Goal: Entertainment & Leisure: Consume media (video, audio)

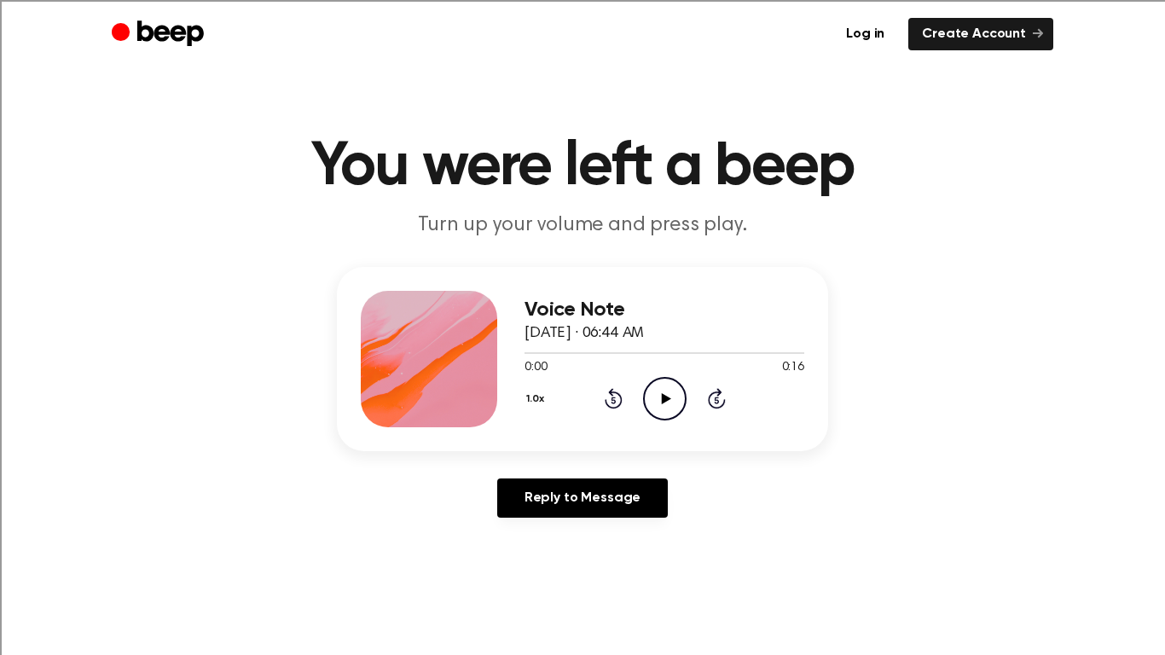
click at [665, 399] on icon at bounding box center [665, 398] width 9 height 11
click at [669, 393] on icon "Play Audio" at bounding box center [664, 398] width 43 height 43
click at [666, 400] on icon at bounding box center [665, 398] width 9 height 11
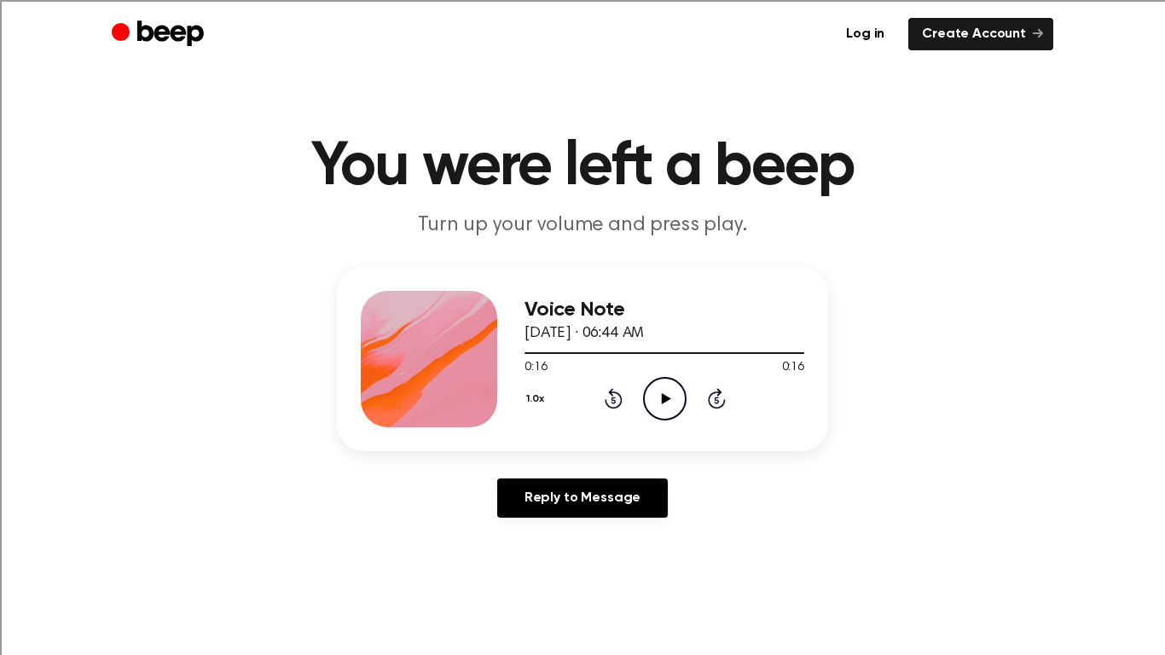
click at [651, 413] on circle at bounding box center [665, 399] width 42 height 42
click at [657, 407] on icon "Play Audio" at bounding box center [664, 398] width 43 height 43
click at [620, 392] on icon "Rewind 5 seconds" at bounding box center [613, 398] width 19 height 22
click at [648, 398] on icon "Play Audio" at bounding box center [664, 398] width 43 height 43
click at [606, 397] on icon "Rewind 5 seconds" at bounding box center [613, 398] width 19 height 22
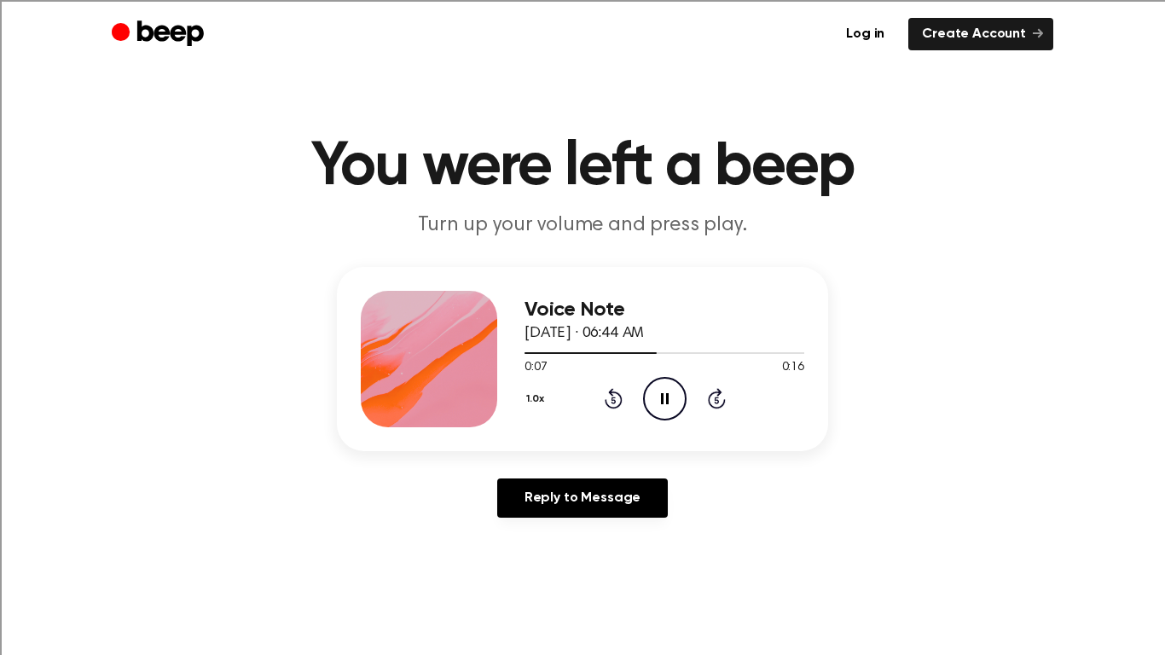
click at [606, 397] on icon "Rewind 5 seconds" at bounding box center [613, 398] width 19 height 22
click at [461, 0] on div "Log in Create Account" at bounding box center [583, 34] width 942 height 68
click at [661, 389] on icon "Play Audio" at bounding box center [664, 398] width 43 height 43
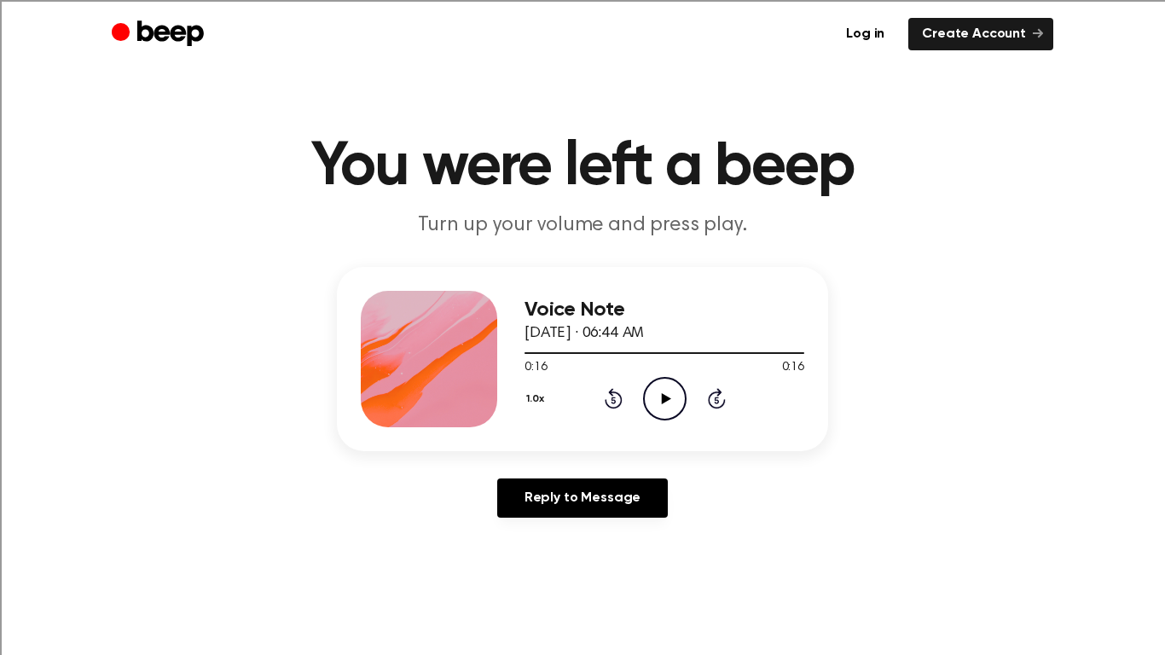
click at [666, 403] on icon "Play Audio" at bounding box center [664, 398] width 43 height 43
click at [664, 389] on icon "Play Audio" at bounding box center [664, 398] width 43 height 43
click at [669, 391] on icon "Play Audio" at bounding box center [664, 398] width 43 height 43
click at [657, 397] on icon "Play Audio" at bounding box center [664, 398] width 43 height 43
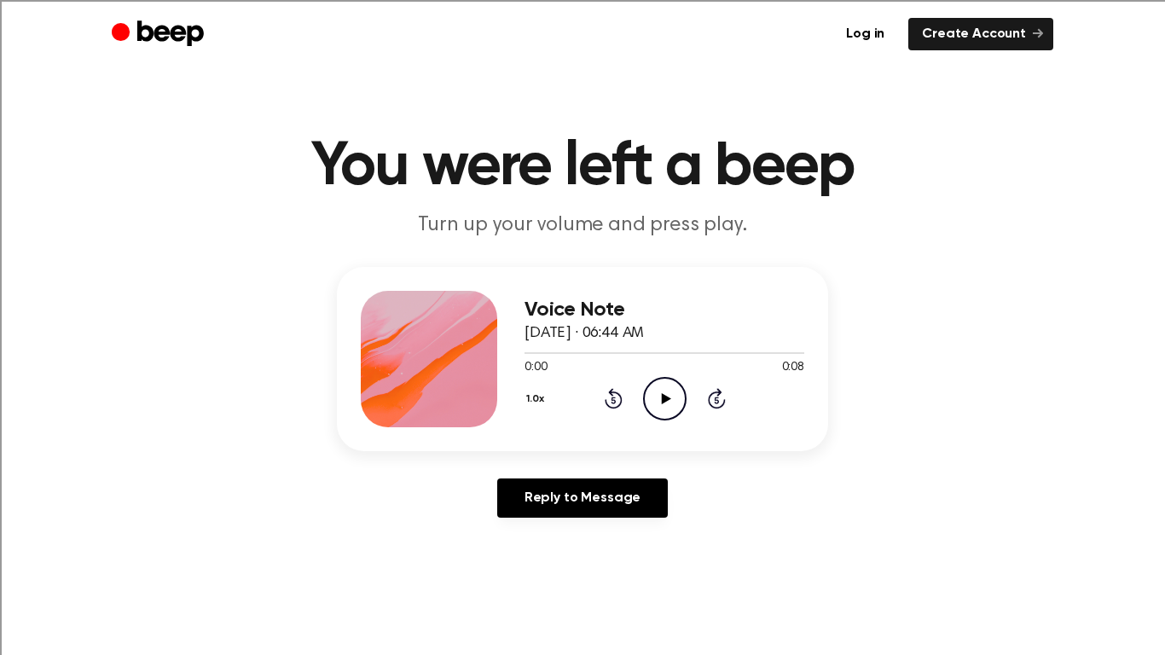
click at [676, 394] on icon "Play Audio" at bounding box center [664, 398] width 43 height 43
click at [656, 403] on icon "Play Audio" at bounding box center [664, 398] width 43 height 43
click at [660, 383] on icon "Play Audio" at bounding box center [664, 398] width 43 height 43
click at [534, 398] on button "1.0x" at bounding box center [538, 399] width 26 height 29
click at [564, 542] on li "1.2x" at bounding box center [558, 534] width 66 height 32
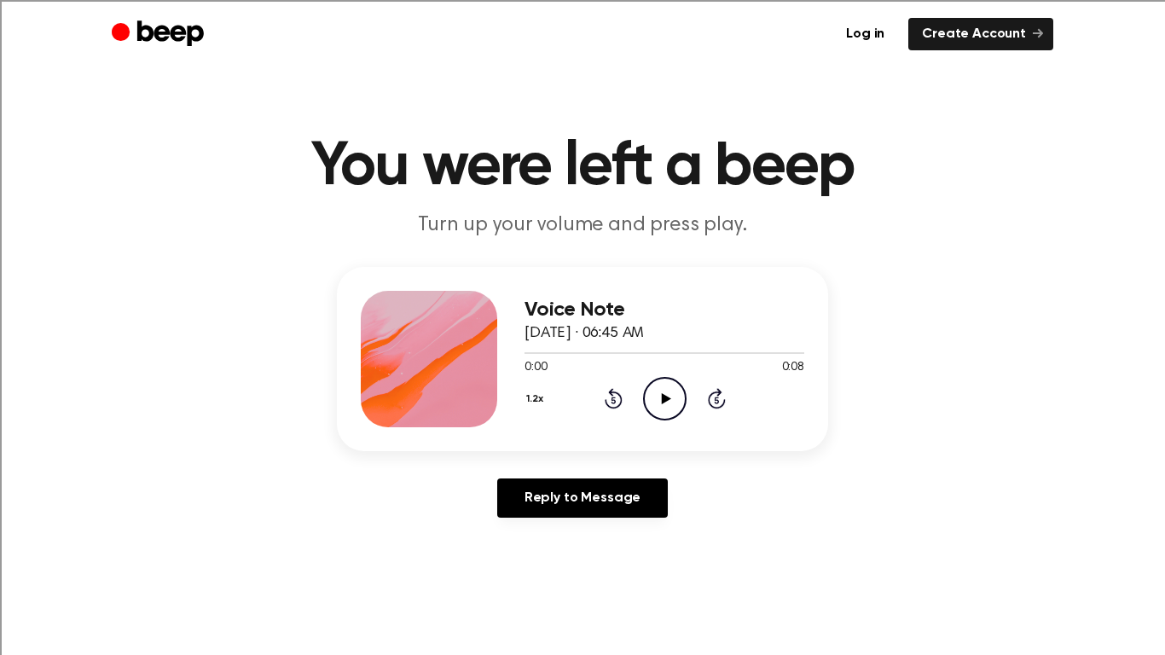
click at [661, 410] on icon "Play Audio" at bounding box center [664, 398] width 43 height 43
click at [533, 401] on button "1.2x" at bounding box center [538, 399] width 26 height 29
click at [554, 464] on span "0.8x" at bounding box center [552, 470] width 21 height 18
click at [648, 393] on icon "Pause Audio" at bounding box center [664, 398] width 43 height 43
click at [648, 393] on icon "Play Audio" at bounding box center [664, 398] width 43 height 43
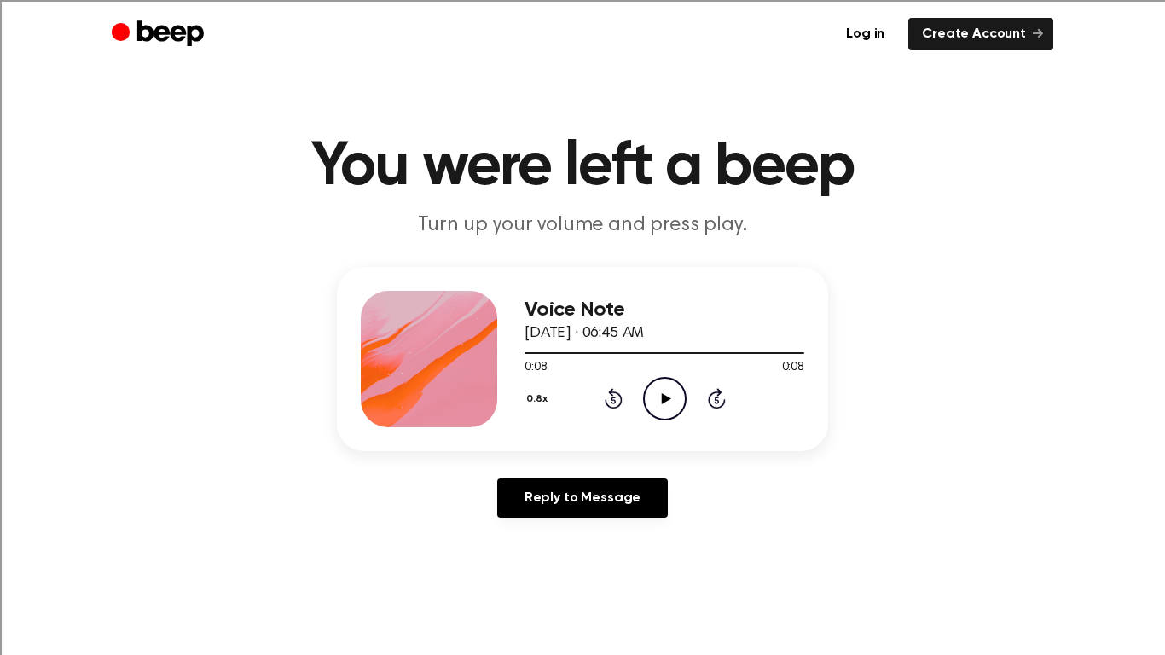
click at [652, 395] on icon "Play Audio" at bounding box center [664, 398] width 43 height 43
click at [652, 396] on icon "Pause Audio" at bounding box center [664, 398] width 43 height 43
click at [652, 396] on icon "Play Audio" at bounding box center [664, 398] width 43 height 43
click at [540, 402] on button "0.8x" at bounding box center [540, 399] width 30 height 29
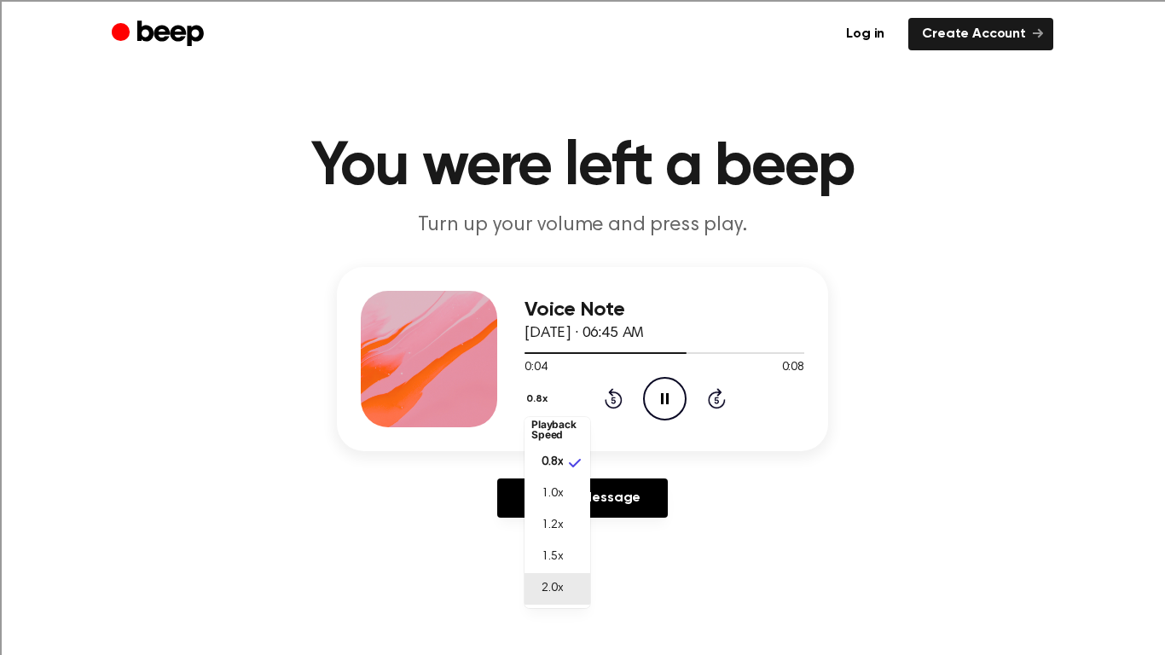
click at [551, 594] on span "2.0x" at bounding box center [552, 589] width 21 height 18
click at [541, 406] on button "2.0x" at bounding box center [539, 399] width 29 height 29
click at [556, 461] on span "0.8x" at bounding box center [552, 466] width 21 height 18
click at [669, 399] on icon "Play Audio" at bounding box center [664, 398] width 43 height 43
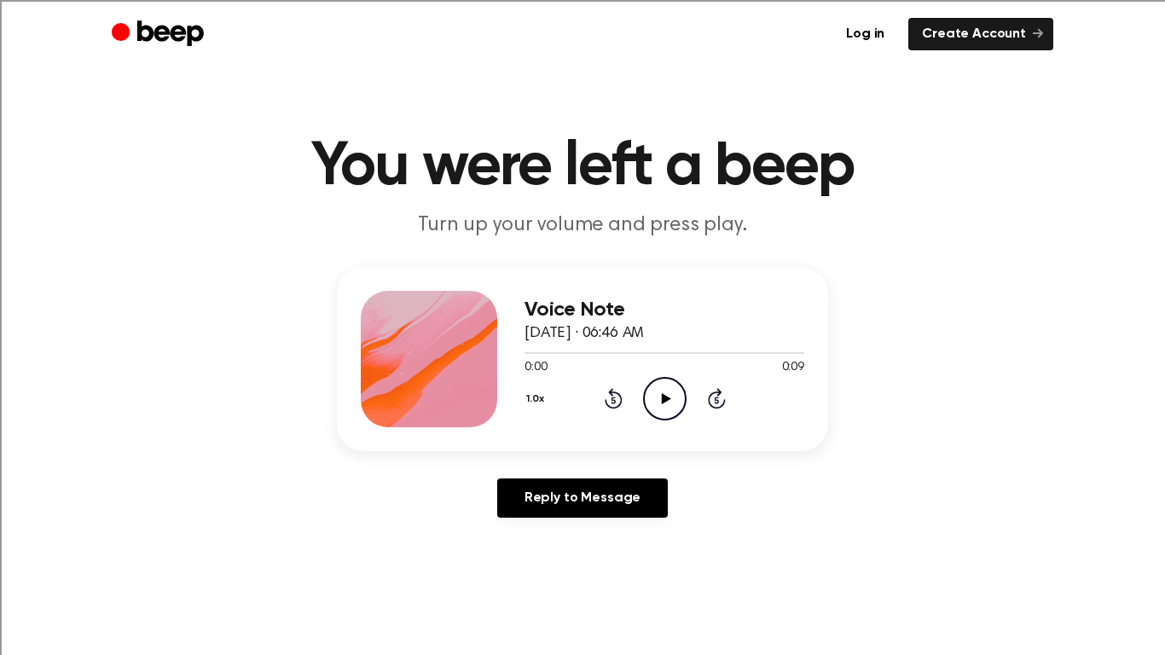
click at [653, 394] on icon "Play Audio" at bounding box center [664, 398] width 43 height 43
click at [660, 394] on icon "Play Audio" at bounding box center [664, 398] width 43 height 43
click at [648, 396] on icon "Play Audio" at bounding box center [664, 398] width 43 height 43
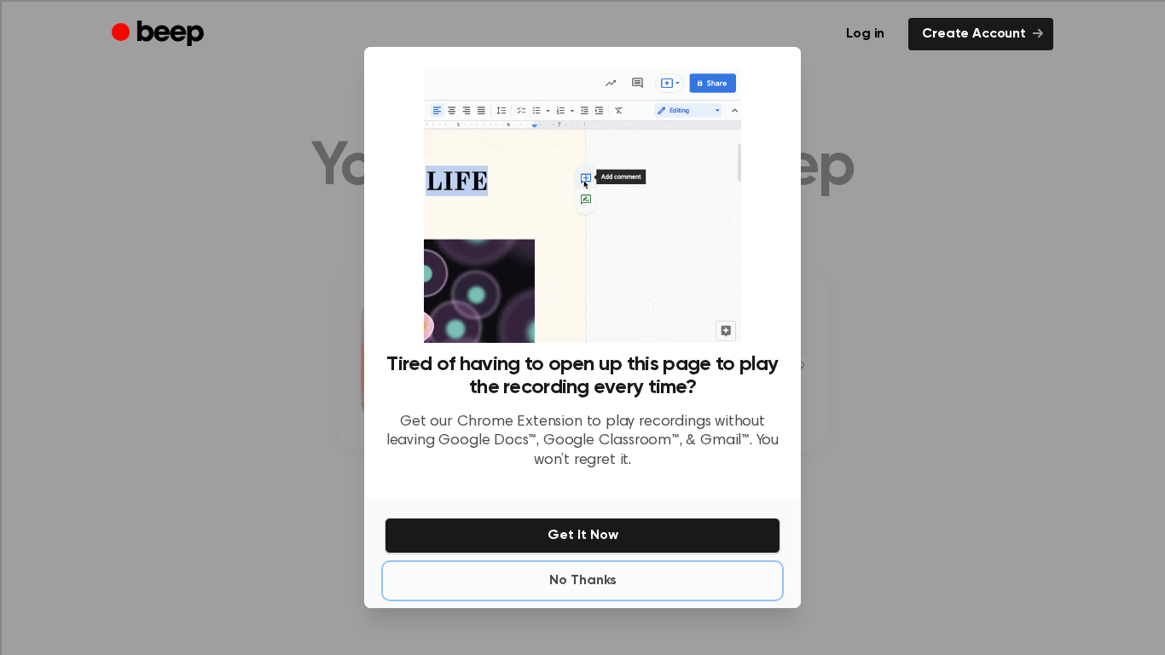
click at [597, 577] on button "No Thanks" at bounding box center [583, 581] width 396 height 34
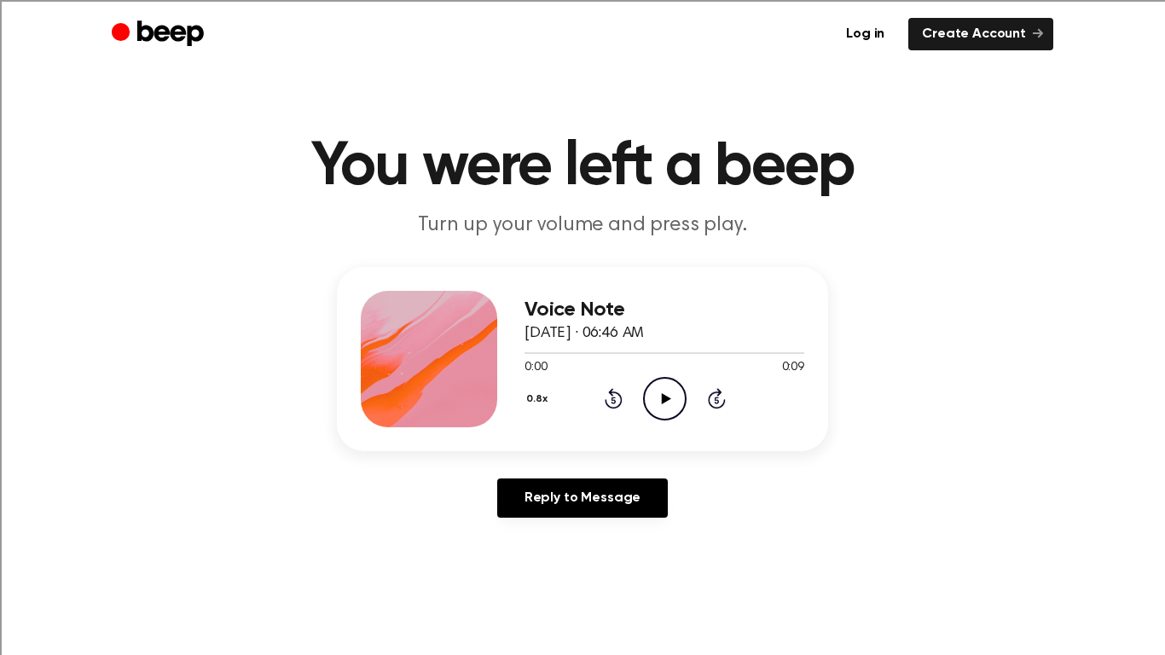
click at [663, 405] on icon "Play Audio" at bounding box center [664, 398] width 43 height 43
click at [677, 384] on icon "Play Audio" at bounding box center [664, 398] width 43 height 43
click at [661, 391] on icon "Play Audio" at bounding box center [664, 398] width 43 height 43
click at [662, 390] on icon "Play Audio" at bounding box center [664, 398] width 43 height 43
click at [671, 379] on circle at bounding box center [665, 399] width 42 height 42
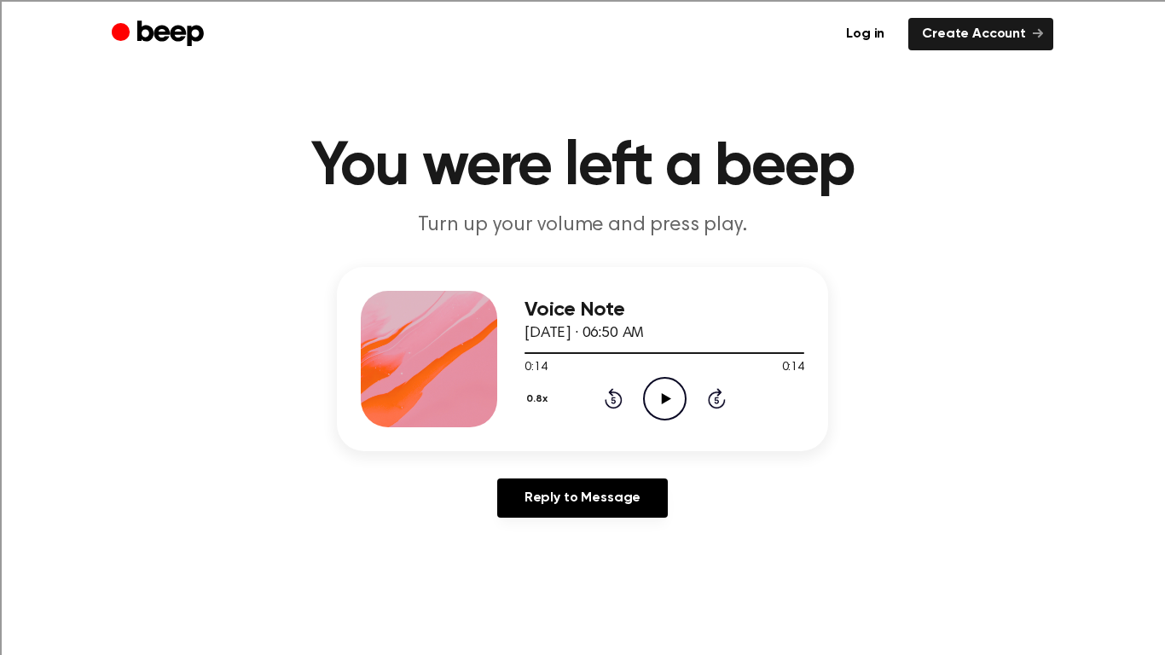
click at [658, 360] on div "0:14 0:14" at bounding box center [665, 368] width 280 height 18
click at [664, 387] on icon "Play Audio" at bounding box center [664, 398] width 43 height 43
click at [651, 397] on icon "Play Audio" at bounding box center [664, 398] width 43 height 43
click at [665, 403] on icon "Pause Audio" at bounding box center [664, 398] width 43 height 43
click at [665, 403] on icon "Play Audio" at bounding box center [664, 398] width 43 height 43
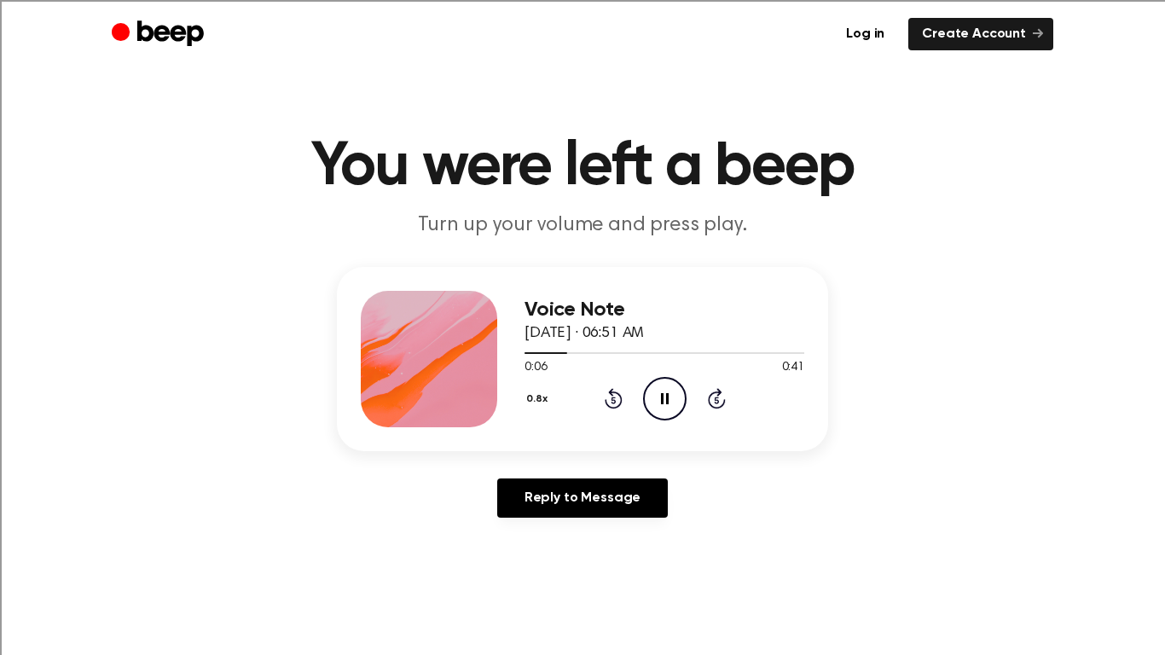
click at [665, 403] on icon "Pause Audio" at bounding box center [664, 398] width 43 height 43
